Goal: Find specific page/section: Find specific page/section

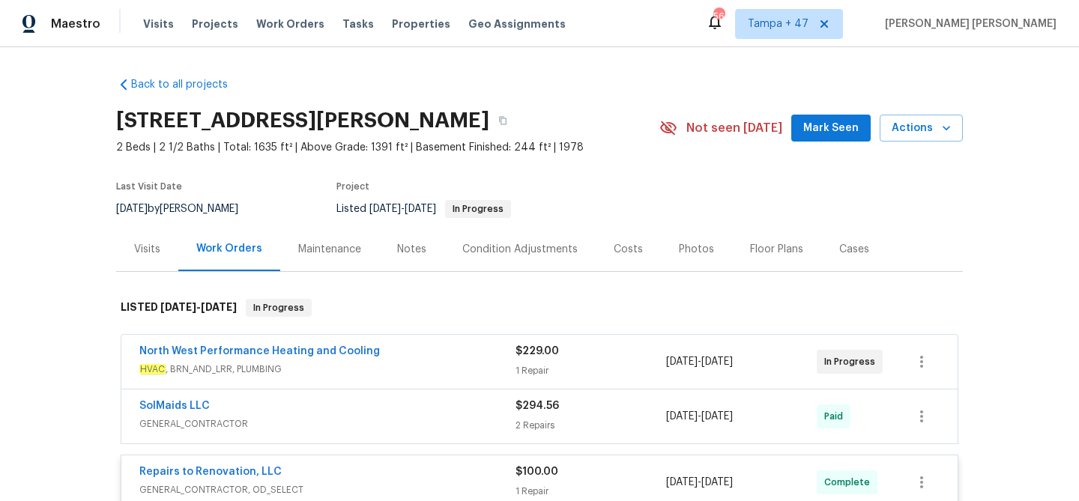
scroll to position [866, 0]
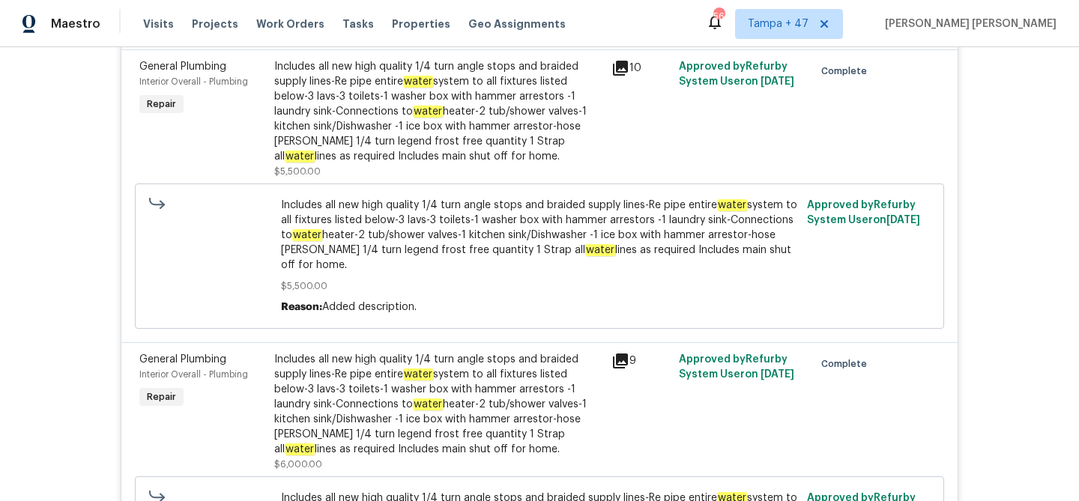
click at [280, 29] on span "Work Orders" at bounding box center [290, 23] width 68 height 15
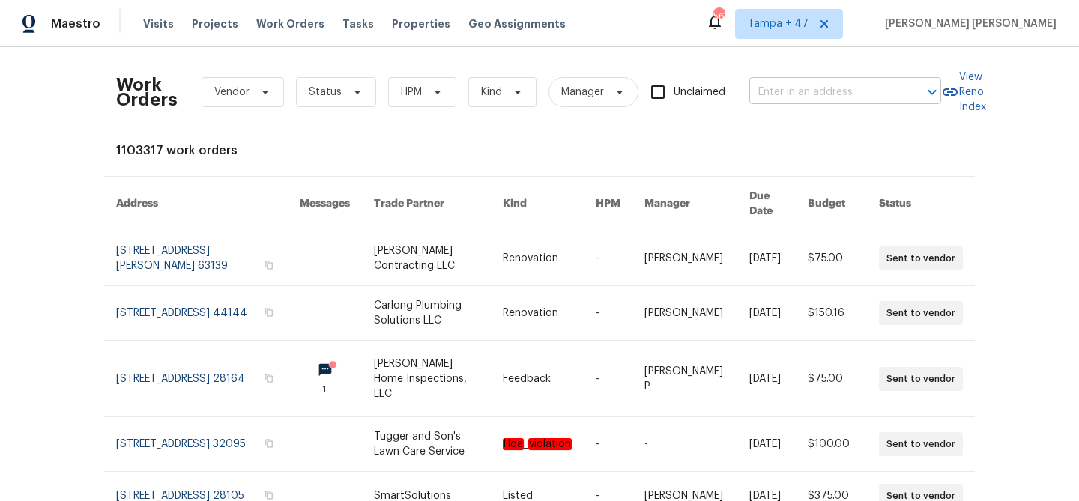
click at [760, 91] on input "text" at bounding box center [824, 92] width 150 height 23
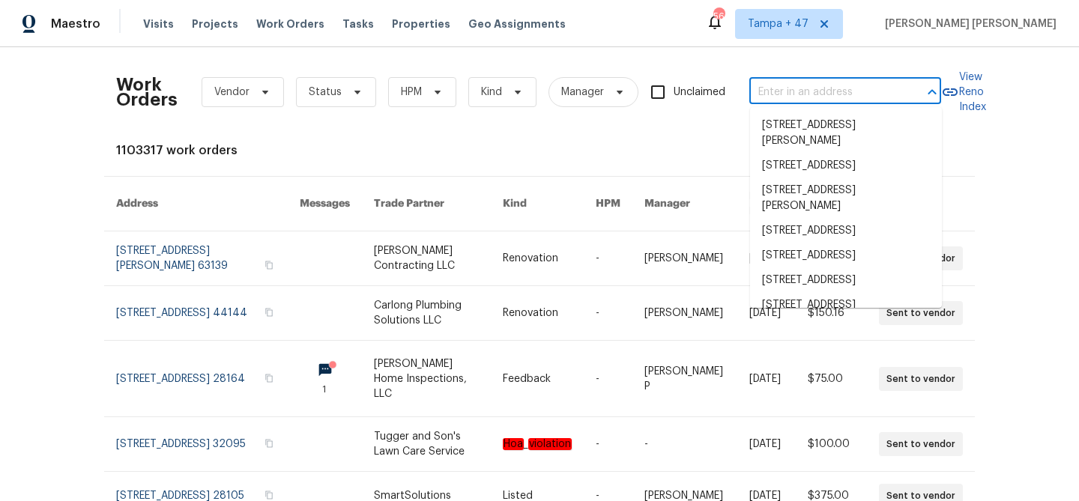
paste input "7400 Gilead Rd, Huntersville, NC 28078"
type input "7400 Gilead Rd, Huntersville, NC 28078"
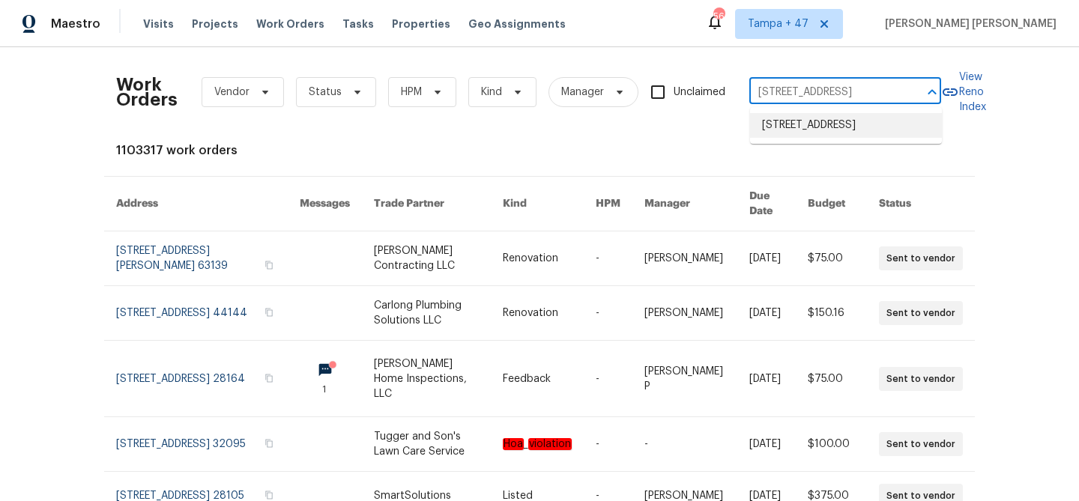
click at [802, 137] on li "7400 Gilead Rd, Huntersville, NC 28078" at bounding box center [846, 125] width 192 height 25
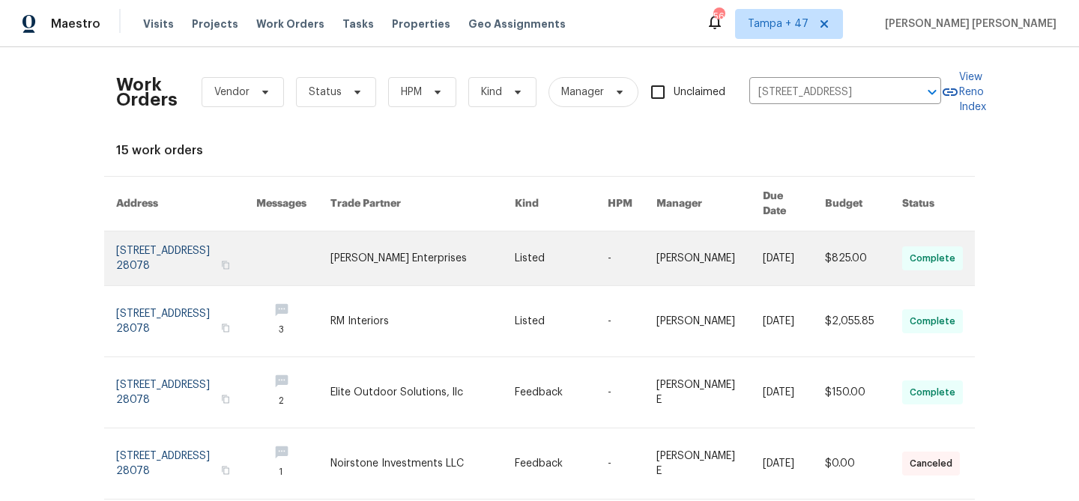
click at [801, 252] on link at bounding box center [794, 259] width 62 height 54
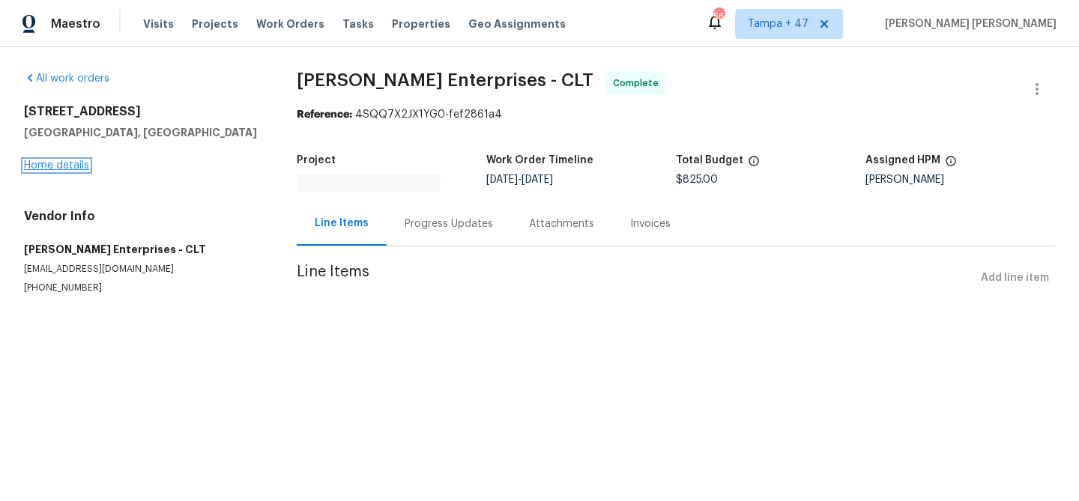
click at [72, 169] on link "Home details" at bounding box center [56, 165] width 65 height 10
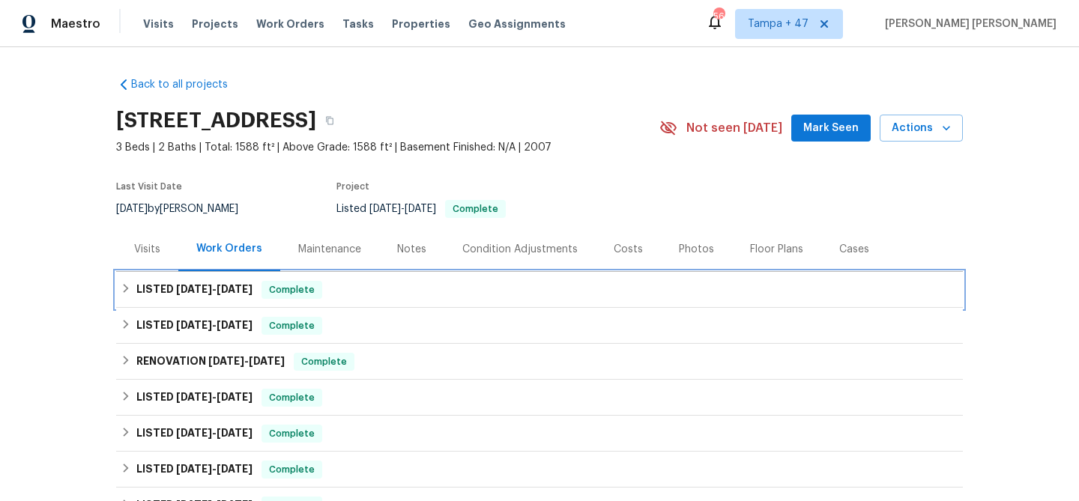
click at [337, 281] on div "LISTED 8/12/25 - 8/15/25 Complete" at bounding box center [540, 290] width 838 height 18
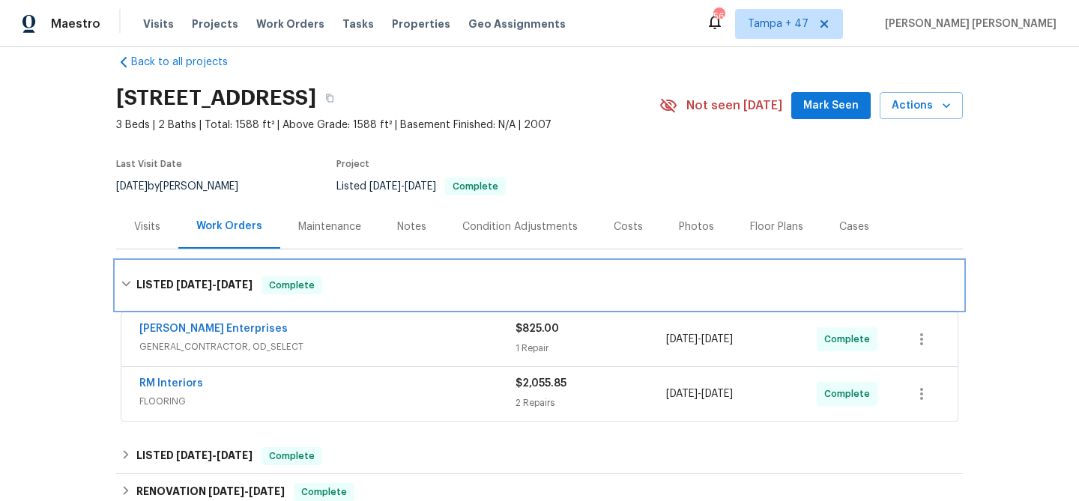
scroll to position [25, 0]
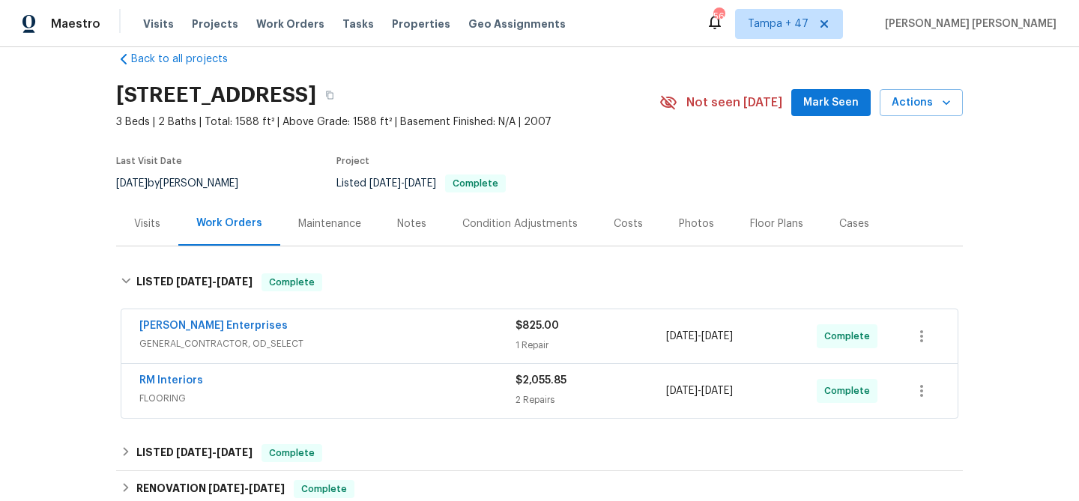
click at [415, 403] on span "FLOORING" at bounding box center [327, 398] width 376 height 15
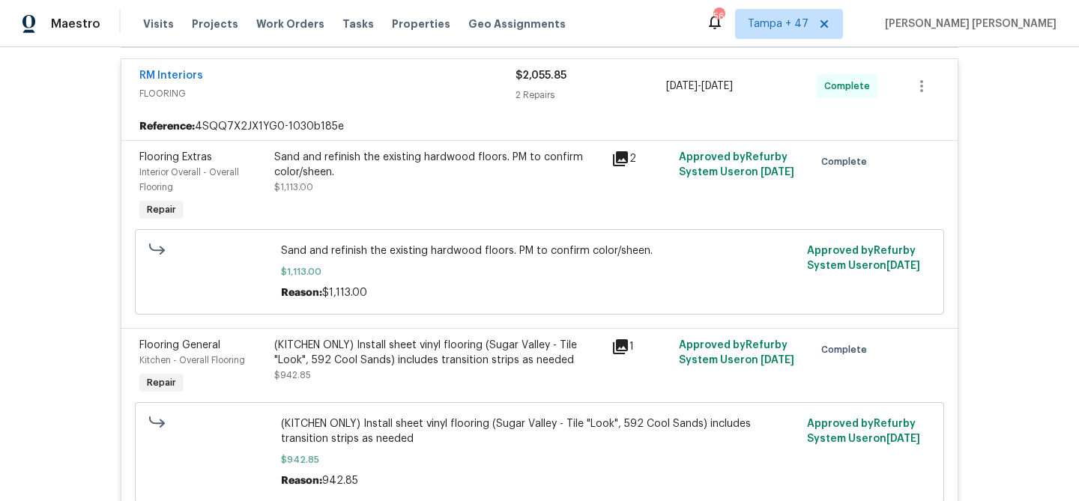
scroll to position [337, 0]
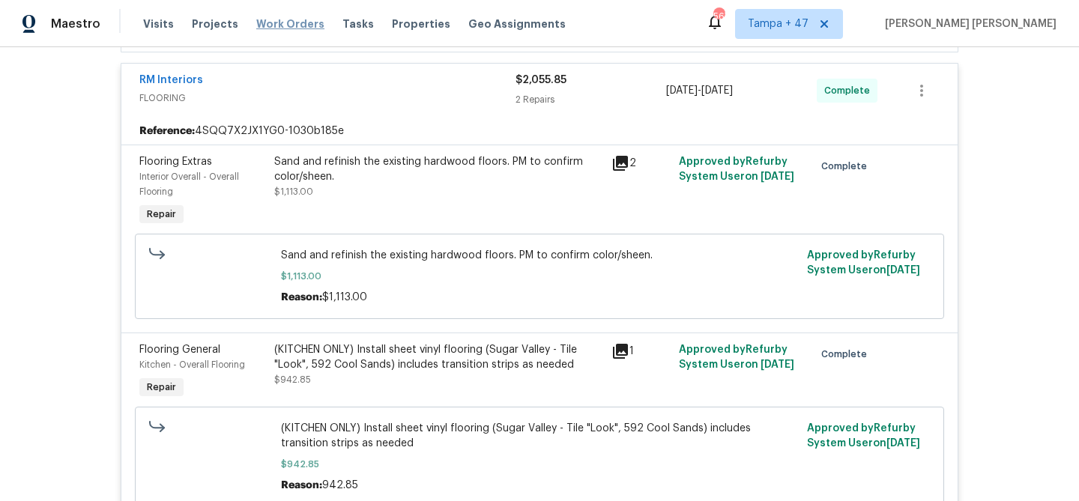
click at [288, 22] on span "Work Orders" at bounding box center [290, 23] width 68 height 15
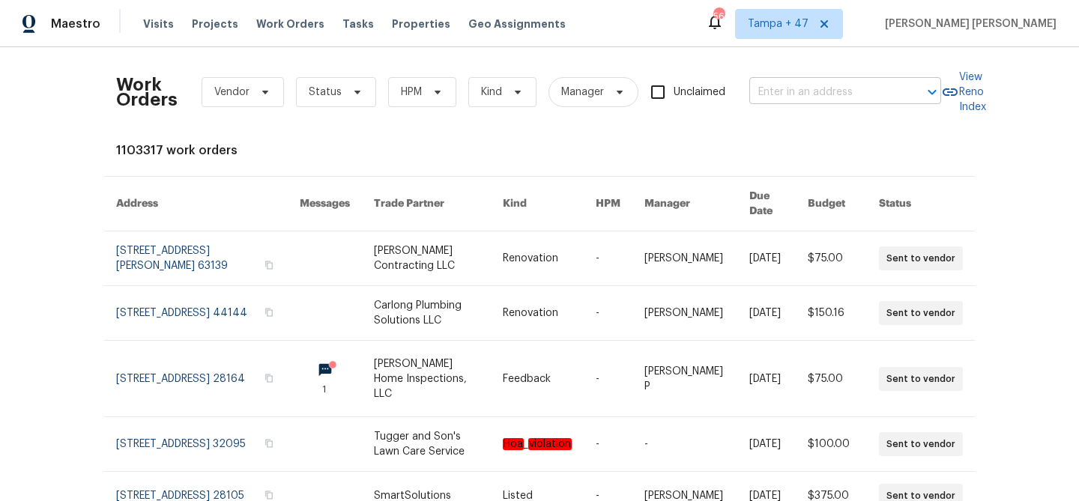
click at [786, 85] on input "text" at bounding box center [824, 92] width 150 height 23
paste input "316 Cross Ridge Rd, Mountain Brk, AL 35213"
type input "316 Cross Ridge Rd, Mountain Brk, AL 35213"
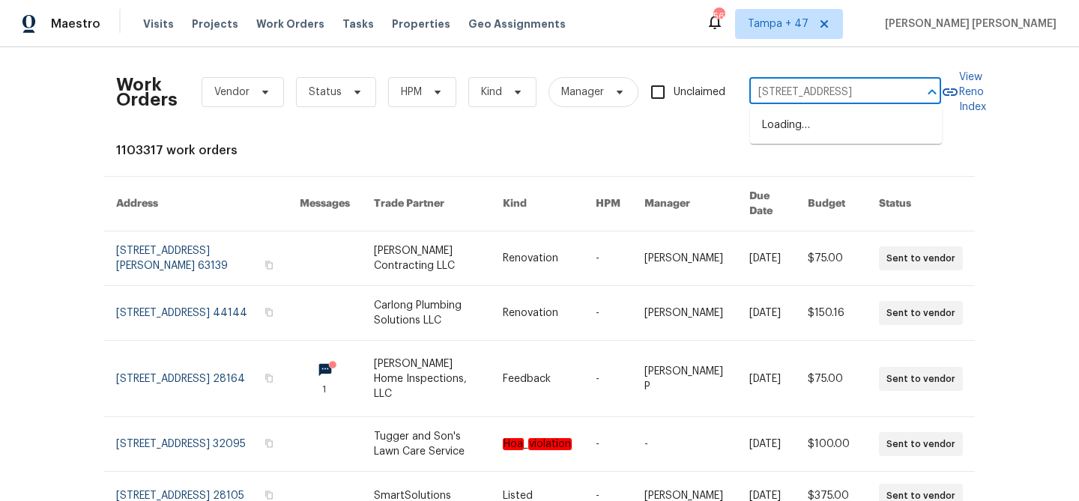
scroll to position [0, 74]
click at [814, 125] on li "316 Cross Ridge Rd, Mountain Brk, AL 35213" at bounding box center [846, 125] width 192 height 25
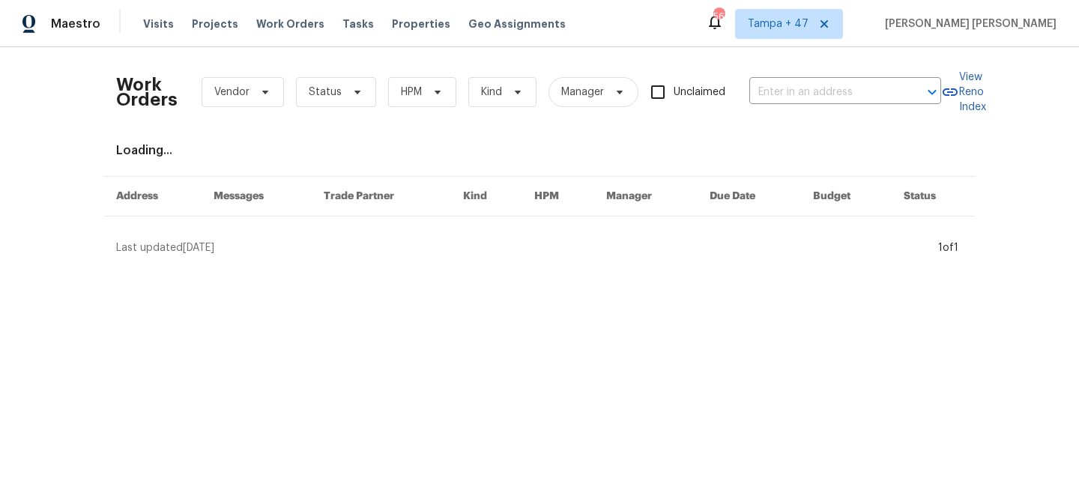
type input "316 Cross Ridge Rd, Mountain Brk, AL 35213"
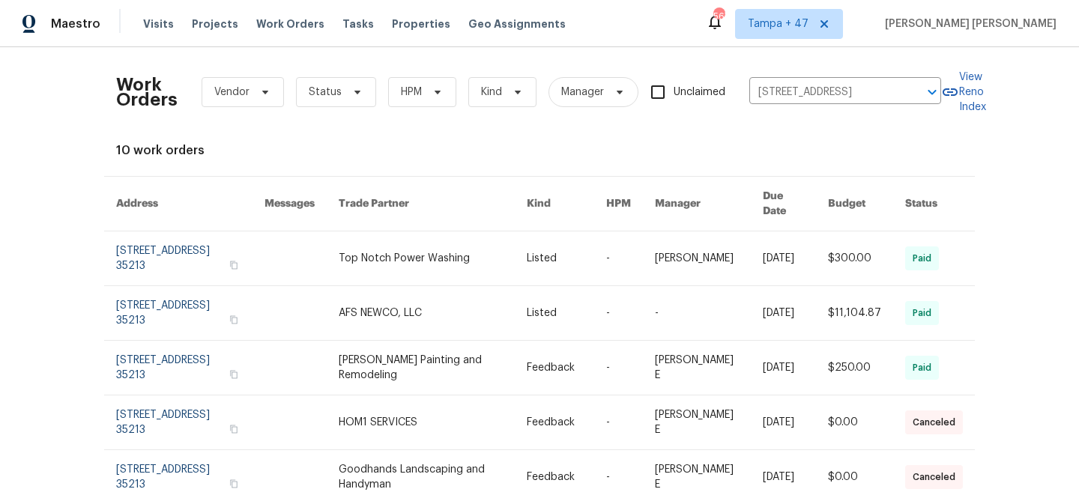
click at [844, 237] on link at bounding box center [866, 259] width 77 height 54
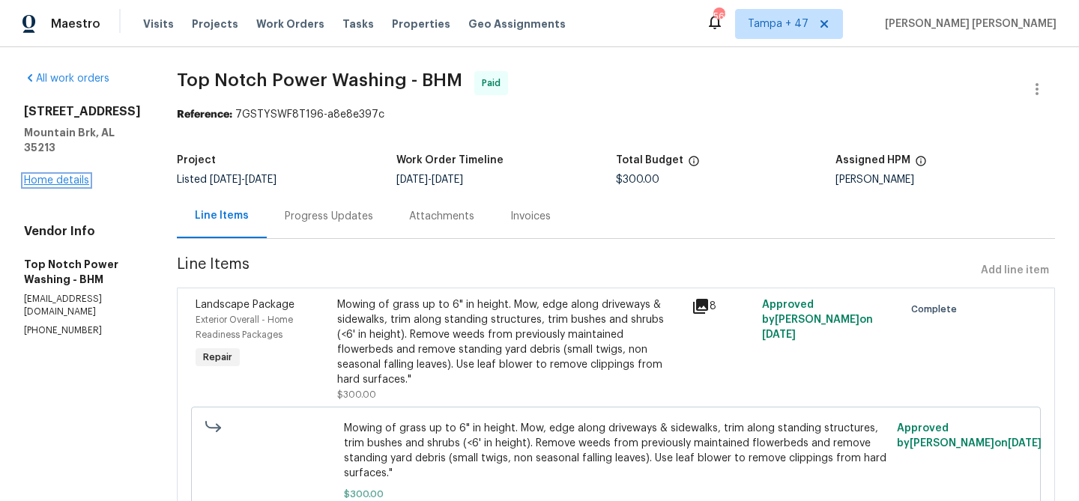
click at [66, 178] on link "Home details" at bounding box center [56, 180] width 65 height 10
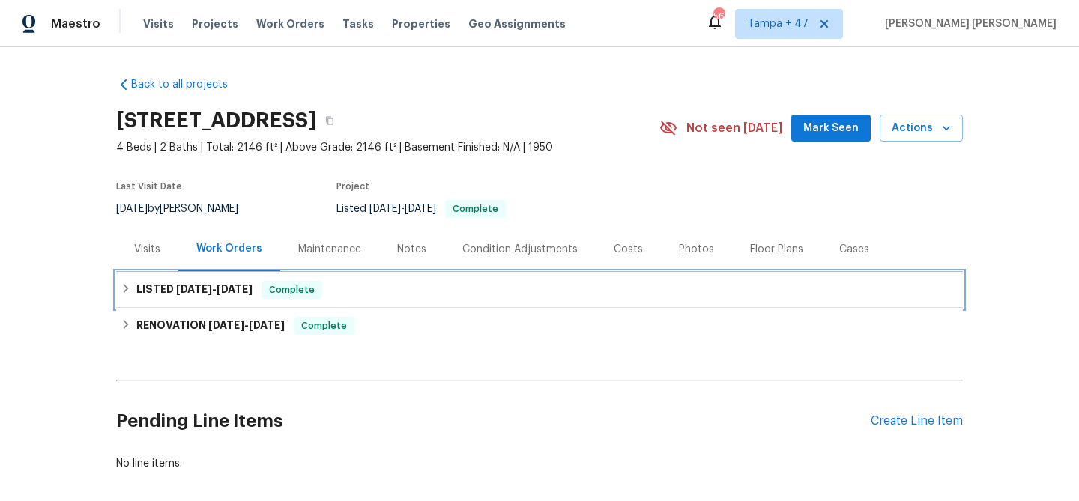
click at [349, 285] on div "LISTED 2/19/25 - 6/13/25 Complete" at bounding box center [540, 290] width 838 height 18
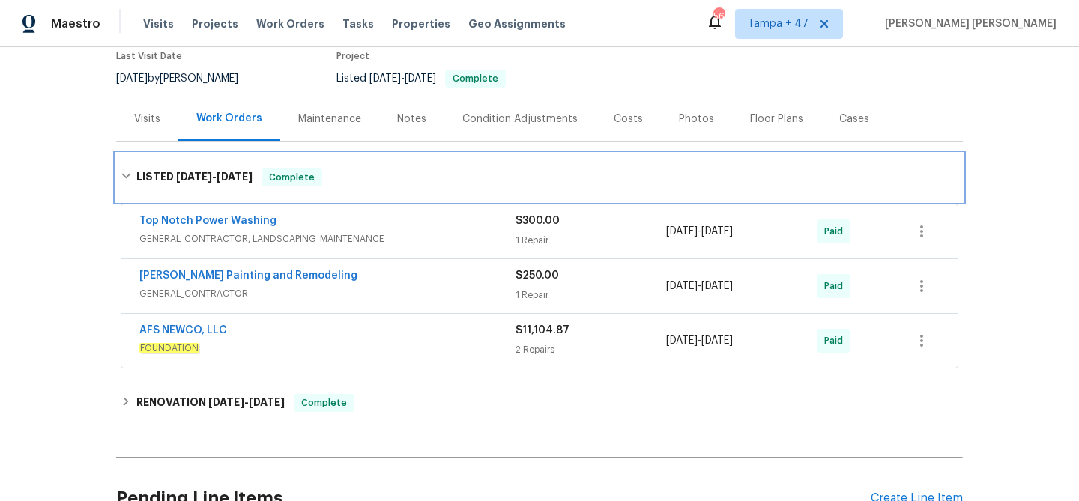
scroll to position [161, 0]
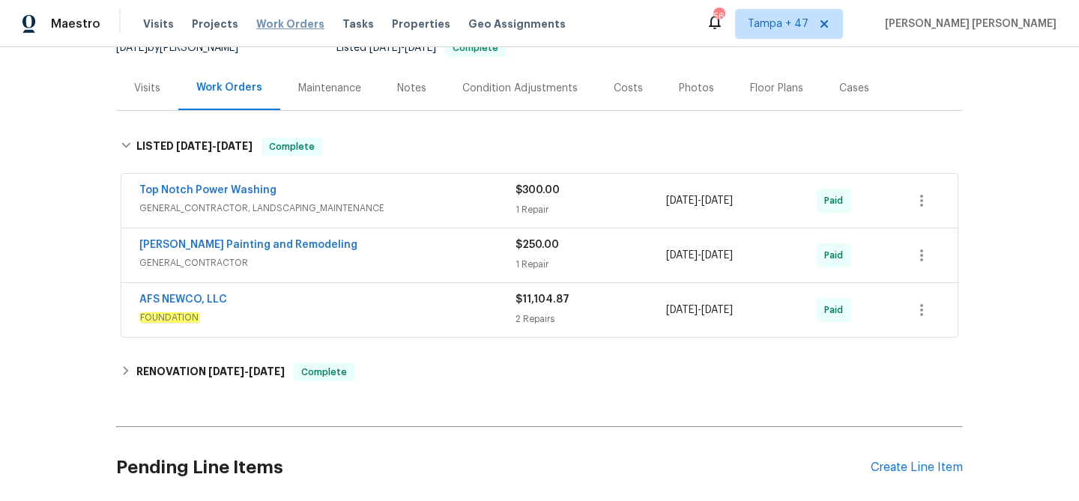
click at [287, 16] on span "Work Orders" at bounding box center [290, 23] width 68 height 15
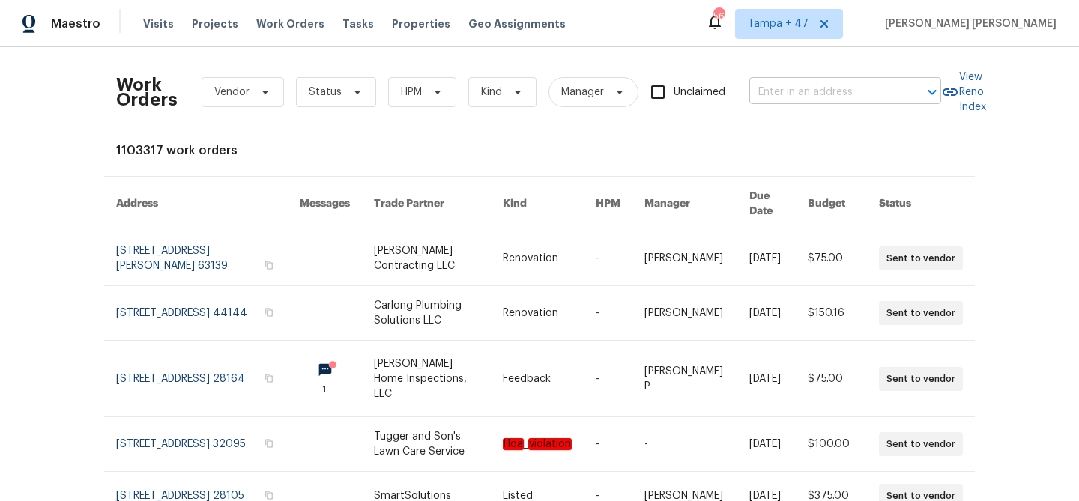
click at [769, 101] on input "text" at bounding box center [824, 92] width 150 height 23
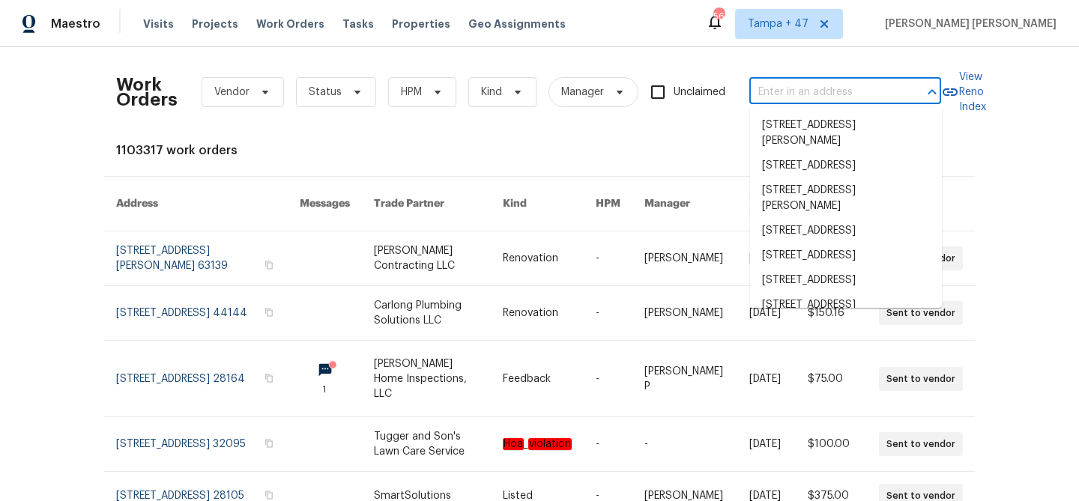
paste input "2587 Forest Run Ct Unit 141B, Clearwater, FL 33761"
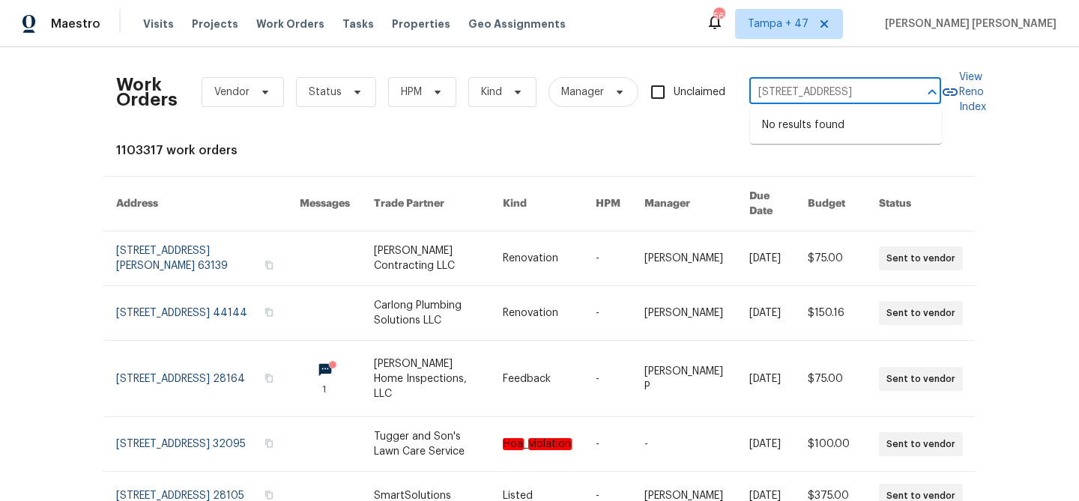
click at [794, 92] on input "2587 Forest Run Ct Unit 141B, Clearwater, FL 33761" at bounding box center [824, 92] width 150 height 23
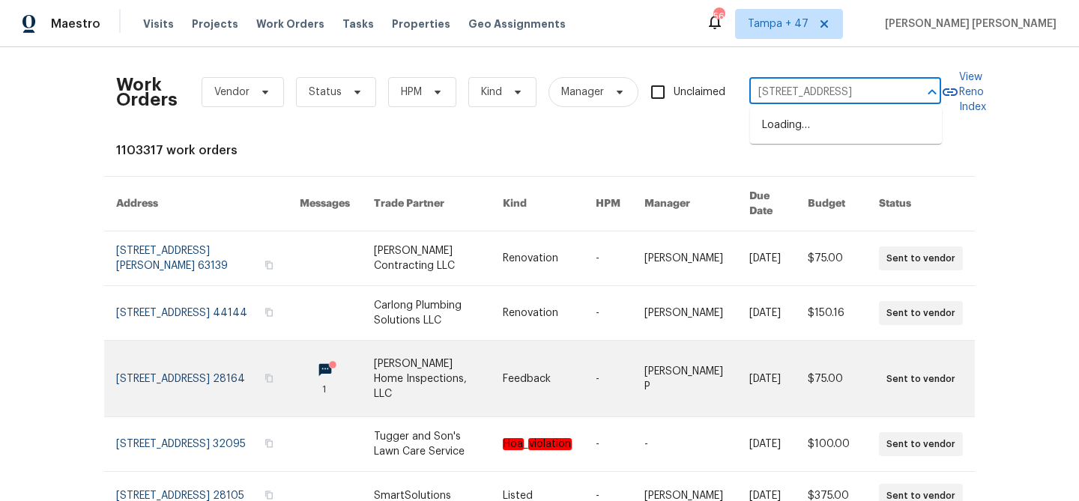
type input "2587 Forest Run Ct, Clearwater, FL 33761"
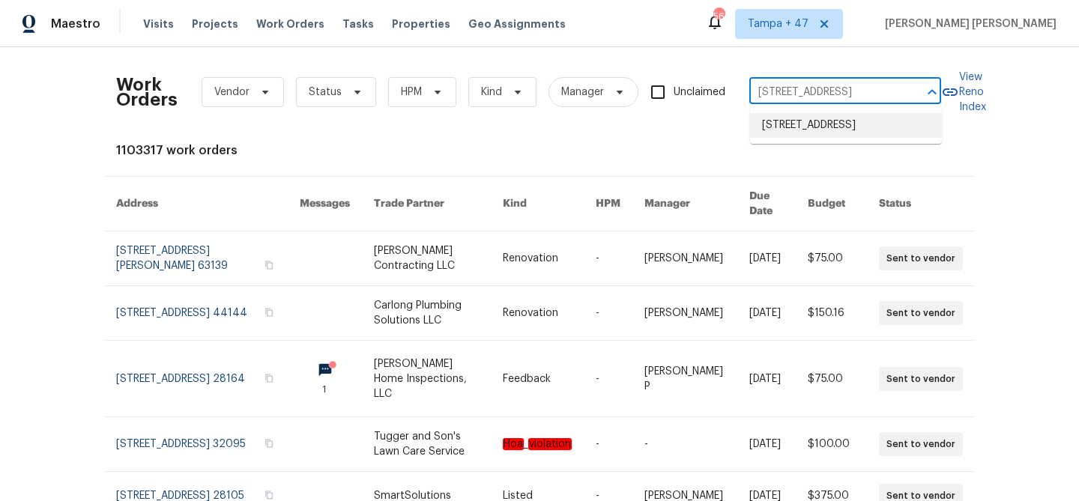
click at [841, 138] on li "2587 Forest Run Ct Unit 141B, Clearwater, FL 33761" at bounding box center [846, 125] width 192 height 25
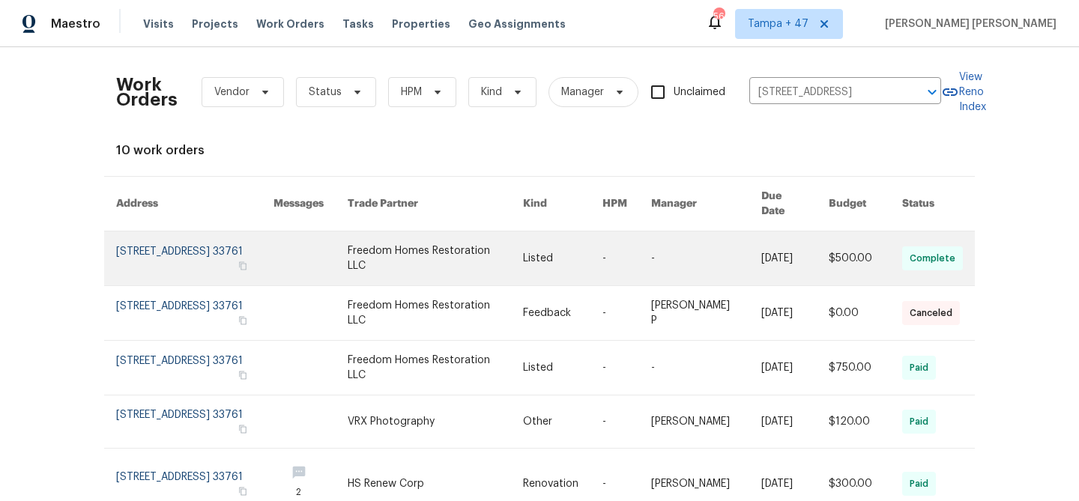
click at [767, 239] on link at bounding box center [794, 259] width 67 height 54
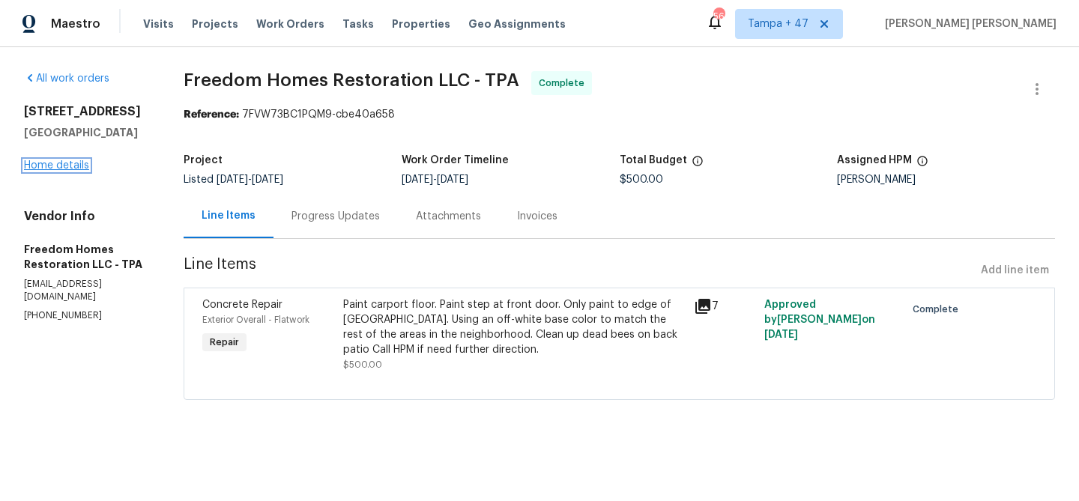
click at [79, 171] on link "Home details" at bounding box center [56, 165] width 65 height 10
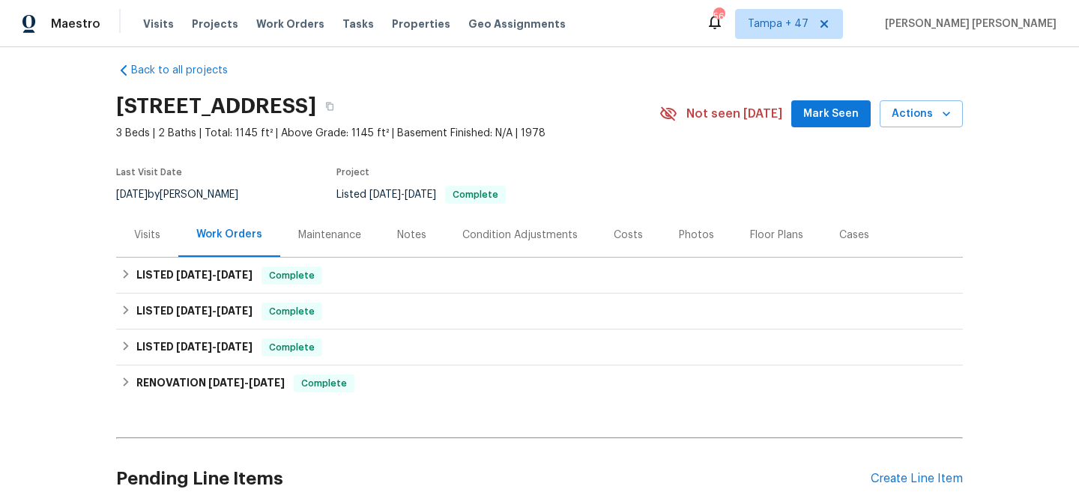
scroll to position [15, 0]
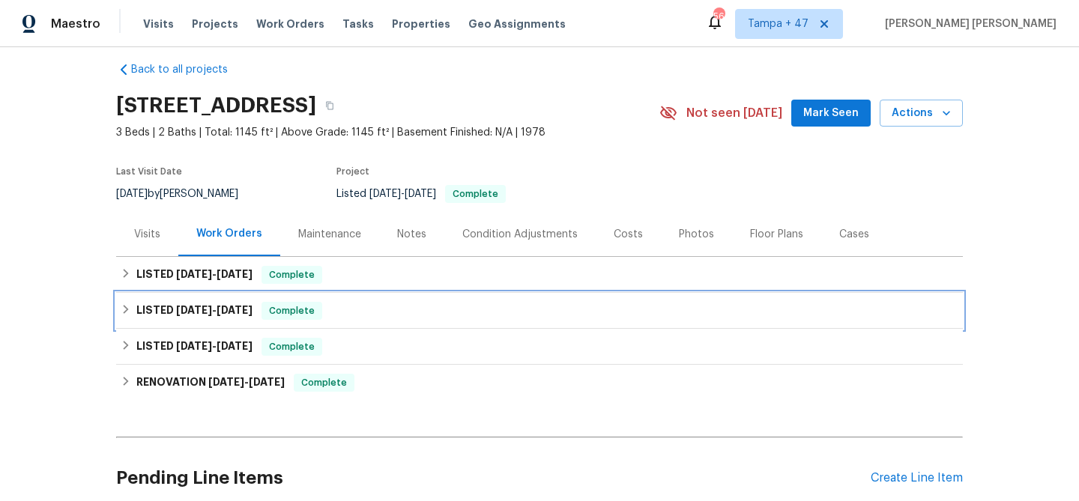
click at [273, 299] on div "LISTED 5/13/25 - 5/16/25 Complete" at bounding box center [539, 311] width 847 height 36
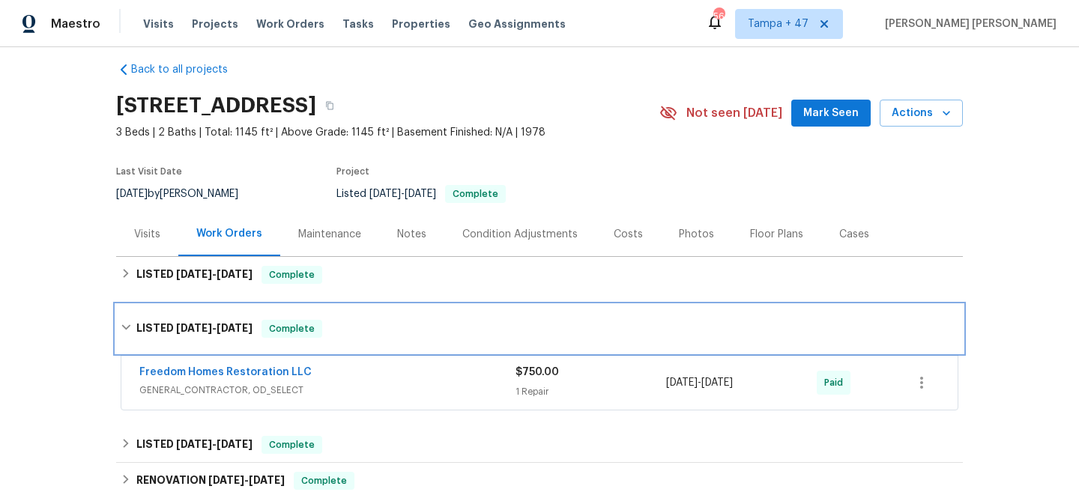
scroll to position [37, 0]
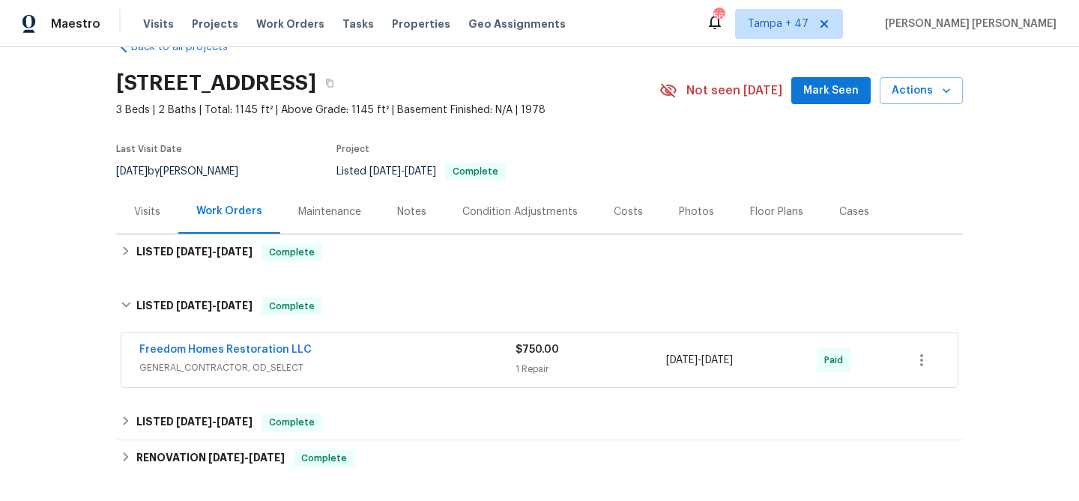
click at [371, 353] on div "Freedom Homes Restoration LLC" at bounding box center [327, 351] width 376 height 18
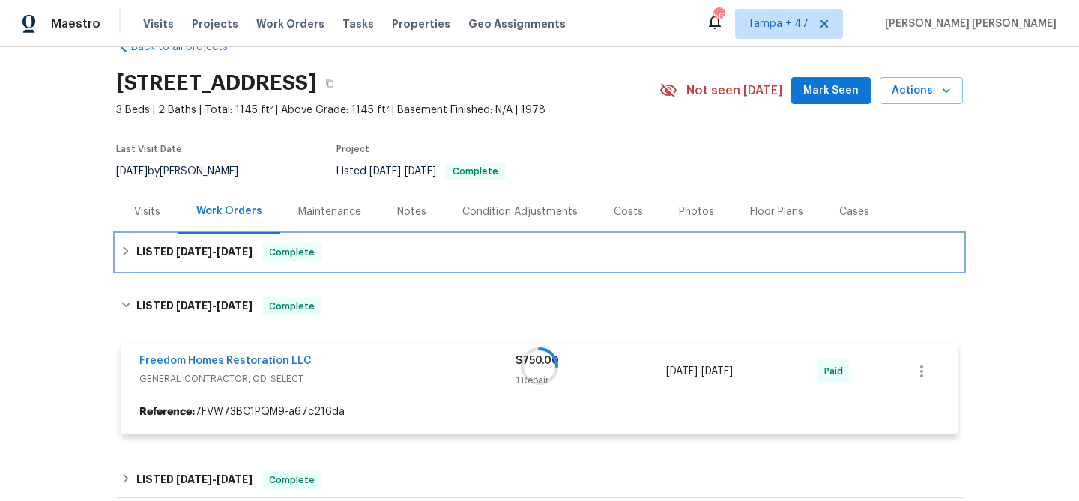
click at [376, 252] on div "LISTED 8/11/25 - 8/15/25 Complete" at bounding box center [540, 253] width 838 height 18
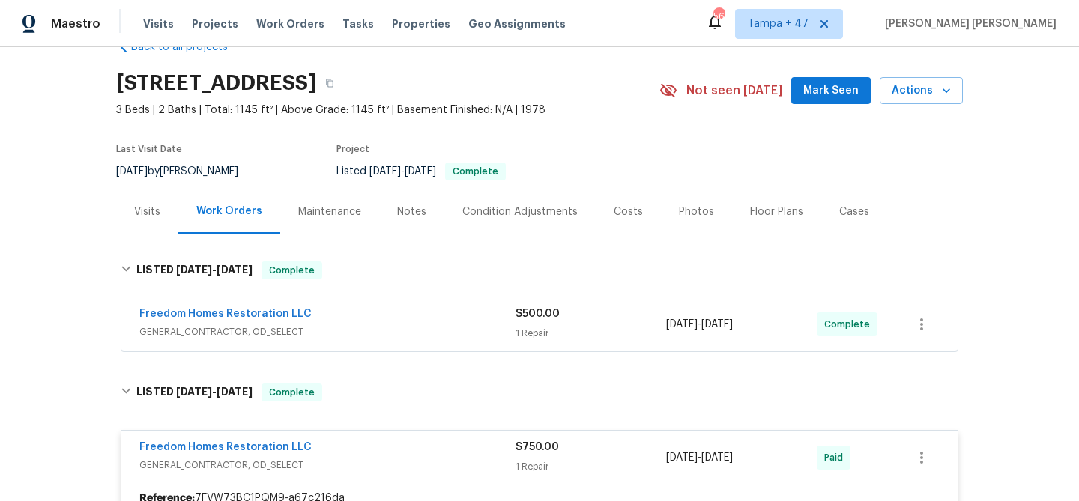
click at [450, 315] on div "Freedom Homes Restoration LLC" at bounding box center [327, 315] width 376 height 18
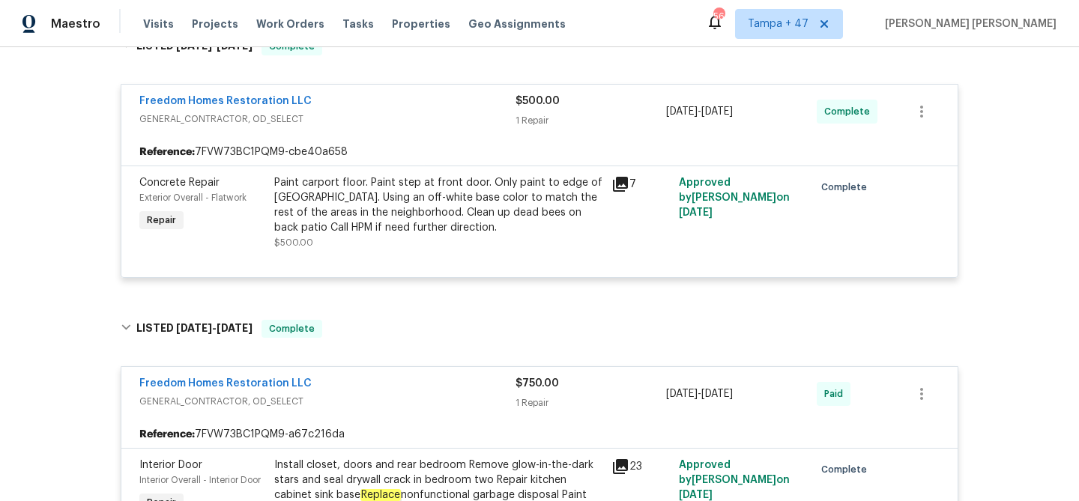
scroll to position [261, 0]
